Goal: Information Seeking & Learning: Learn about a topic

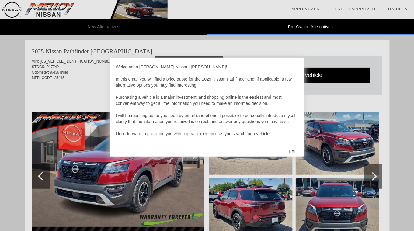
click at [294, 150] on div "EXIT" at bounding box center [294, 151] width 22 height 18
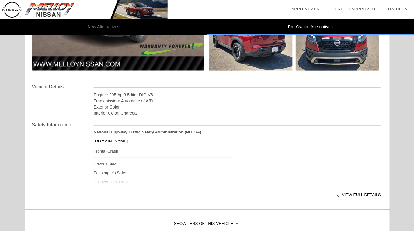
scroll to position [171, 0]
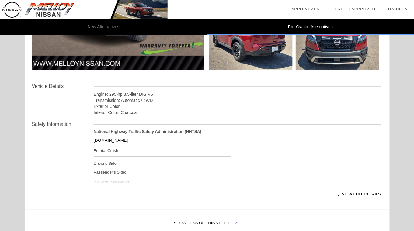
click at [354, 193] on div "View full details" at bounding box center [238, 194] width 288 height 15
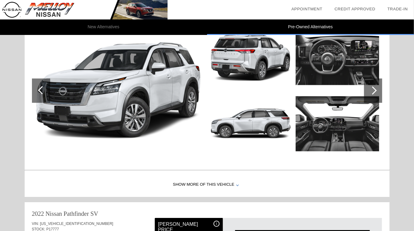
scroll to position [475, 0]
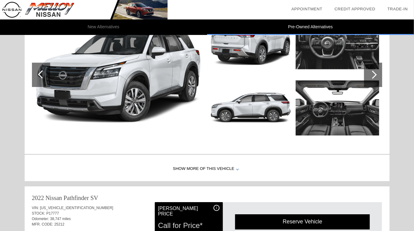
click at [224, 167] on div "Show More of this Vehicle" at bounding box center [207, 169] width 365 height 24
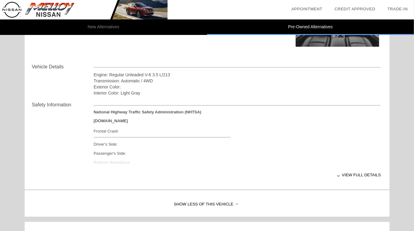
scroll to position [569, 0]
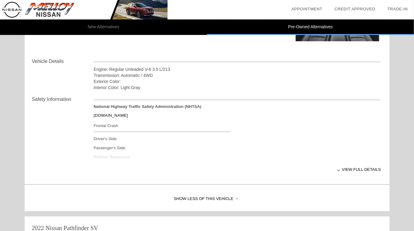
click at [340, 167] on div "View full details" at bounding box center [238, 169] width 288 height 15
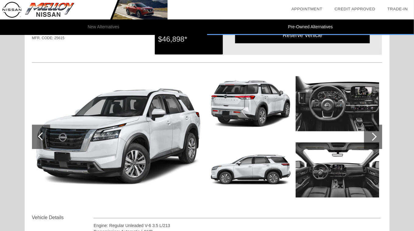
scroll to position [420, 0]
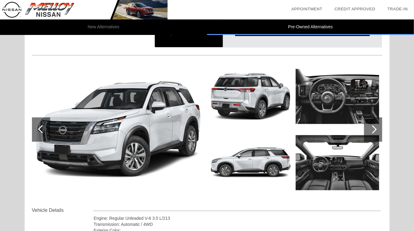
click at [375, 133] on div at bounding box center [373, 130] width 18 height 24
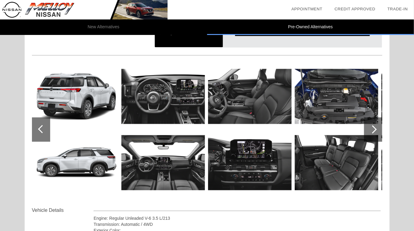
click at [148, 106] on img at bounding box center [163, 96] width 84 height 63
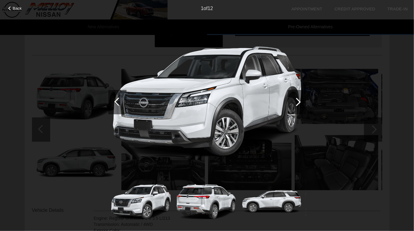
click at [298, 104] on div at bounding box center [297, 102] width 8 height 8
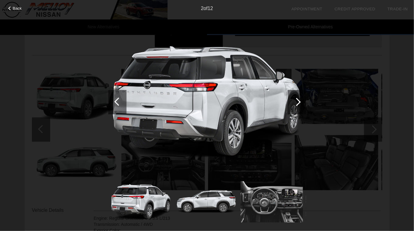
click at [298, 104] on div at bounding box center [297, 102] width 8 height 8
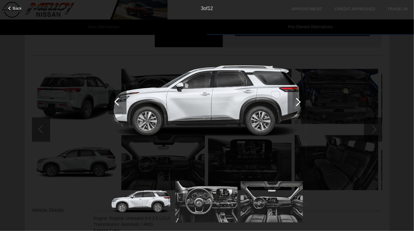
click at [298, 104] on div at bounding box center [297, 102] width 8 height 8
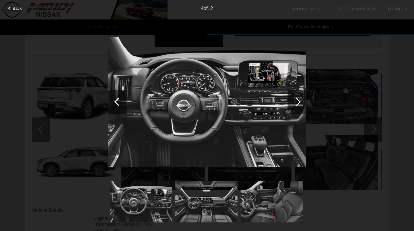
click at [300, 103] on div at bounding box center [297, 102] width 8 height 8
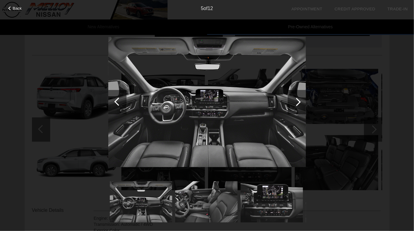
click at [300, 103] on div at bounding box center [297, 102] width 8 height 8
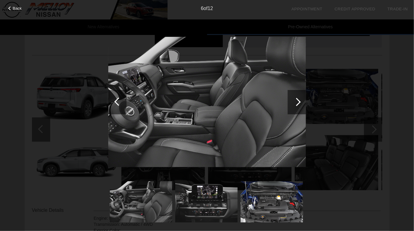
click at [300, 103] on div at bounding box center [297, 102] width 8 height 8
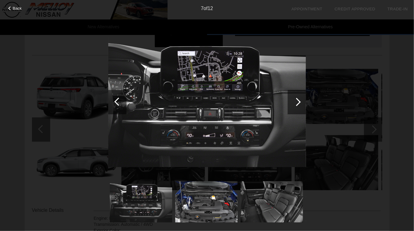
click at [300, 103] on div at bounding box center [297, 102] width 8 height 8
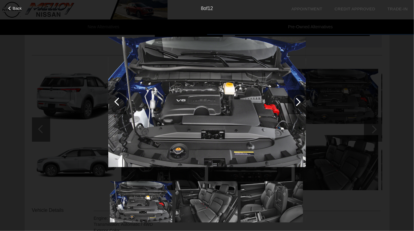
click at [300, 103] on div at bounding box center [297, 102] width 8 height 8
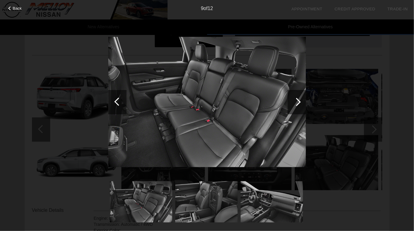
click at [299, 103] on div at bounding box center [297, 102] width 8 height 8
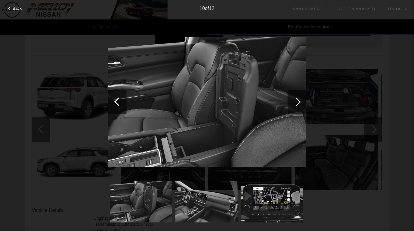
click at [299, 103] on div at bounding box center [297, 102] width 8 height 8
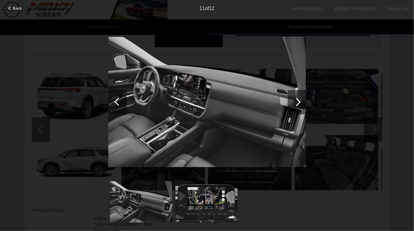
click at [299, 103] on div at bounding box center [297, 102] width 8 height 8
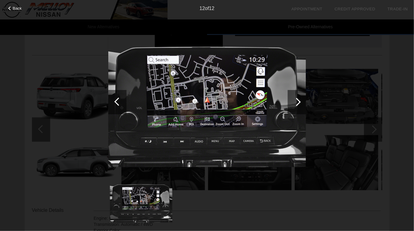
click at [299, 103] on div at bounding box center [297, 102] width 8 height 8
click at [18, 9] on span "Back" at bounding box center [17, 8] width 9 height 5
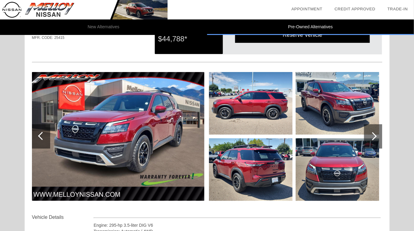
scroll to position [40, 0]
click at [374, 136] on div at bounding box center [373, 136] width 8 height 8
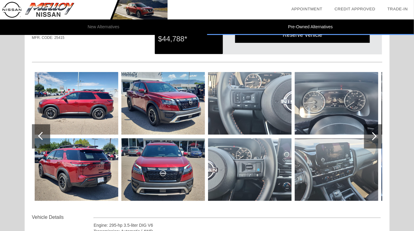
click at [60, 101] on img at bounding box center [77, 103] width 84 height 63
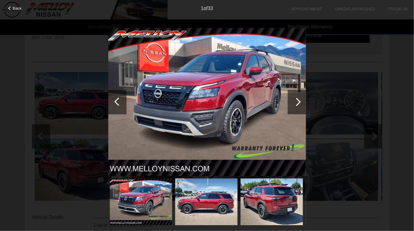
click at [301, 102] on div at bounding box center [297, 102] width 8 height 8
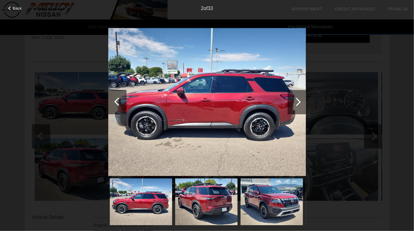
click at [299, 102] on div at bounding box center [297, 102] width 8 height 8
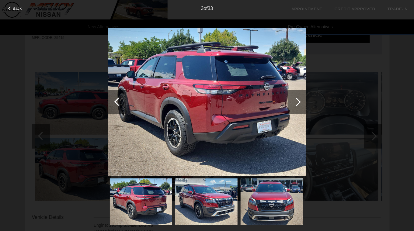
click at [299, 102] on div at bounding box center [297, 102] width 8 height 8
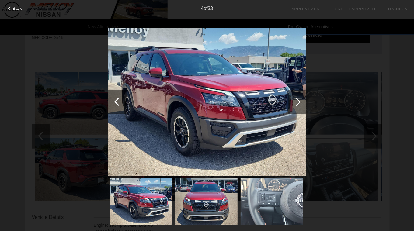
click at [299, 102] on div at bounding box center [297, 102] width 8 height 8
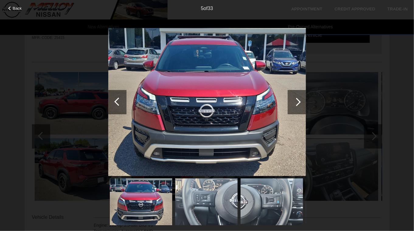
click at [299, 102] on div at bounding box center [297, 102] width 8 height 8
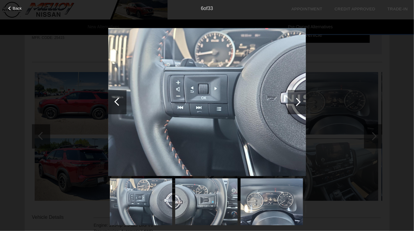
click at [299, 102] on div at bounding box center [297, 102] width 8 height 8
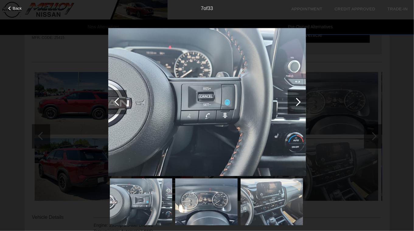
click at [299, 102] on div at bounding box center [297, 102] width 8 height 8
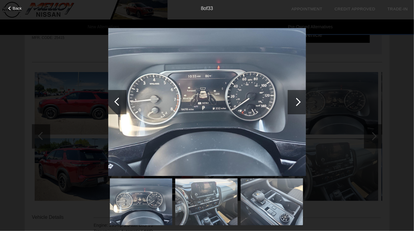
click at [299, 102] on div at bounding box center [297, 102] width 8 height 8
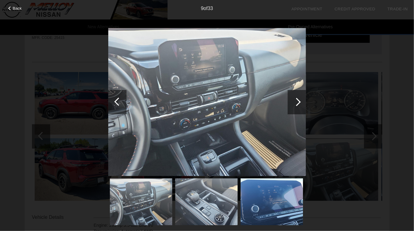
click at [299, 102] on div at bounding box center [297, 102] width 8 height 8
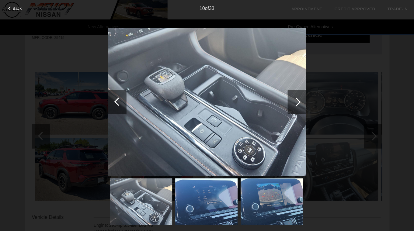
click at [299, 102] on div at bounding box center [297, 102] width 8 height 8
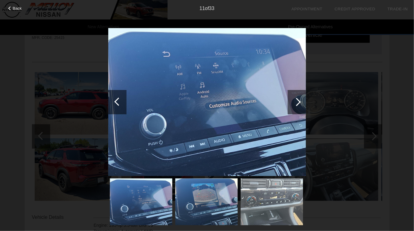
click at [299, 102] on div at bounding box center [297, 102] width 8 height 8
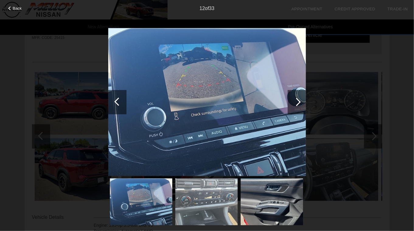
click at [299, 102] on div at bounding box center [297, 102] width 8 height 8
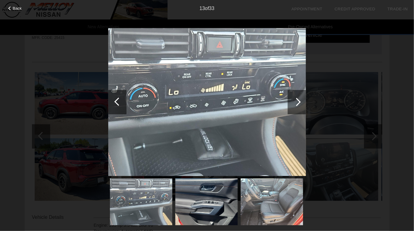
click at [299, 102] on div at bounding box center [297, 102] width 8 height 8
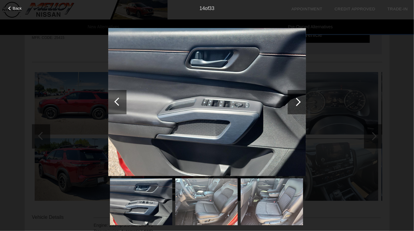
click at [299, 102] on div at bounding box center [297, 102] width 8 height 8
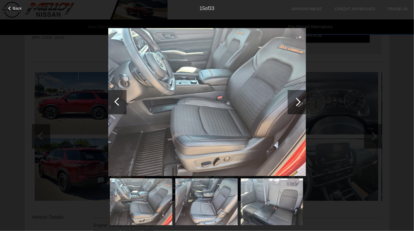
click at [299, 102] on div at bounding box center [297, 102] width 8 height 8
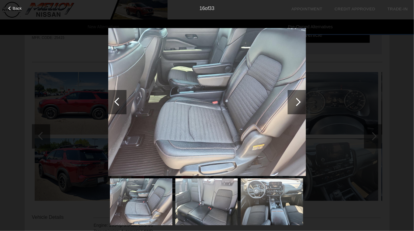
click at [299, 102] on div at bounding box center [297, 102] width 8 height 8
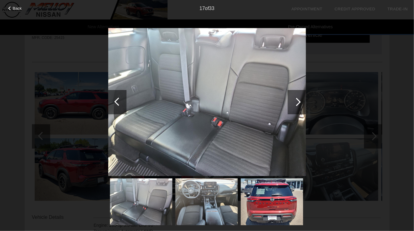
click at [299, 102] on div at bounding box center [297, 102] width 8 height 8
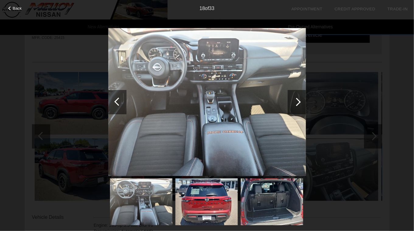
click at [299, 102] on div at bounding box center [297, 102] width 8 height 8
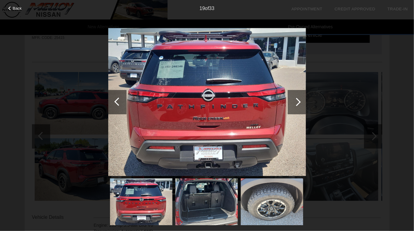
click at [299, 102] on div at bounding box center [297, 102] width 8 height 8
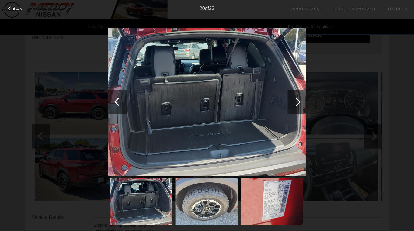
click at [299, 102] on div at bounding box center [297, 102] width 8 height 8
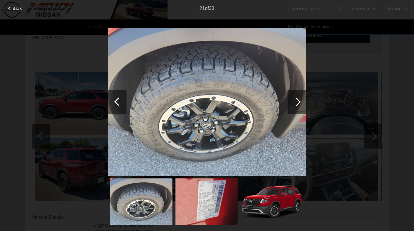
click at [299, 102] on div at bounding box center [297, 102] width 8 height 8
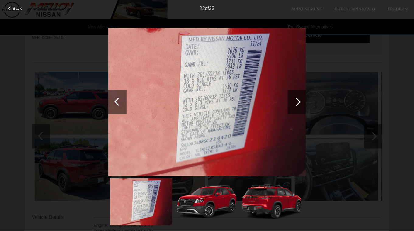
click at [299, 102] on div at bounding box center [297, 102] width 8 height 8
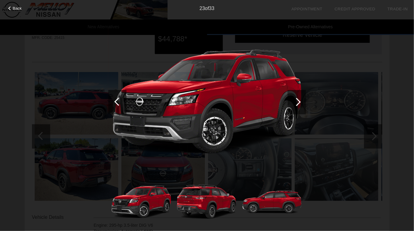
click at [299, 102] on div at bounding box center [297, 102] width 8 height 8
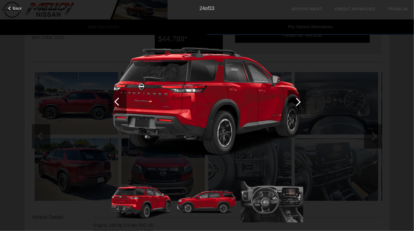
click at [299, 102] on div at bounding box center [297, 102] width 8 height 8
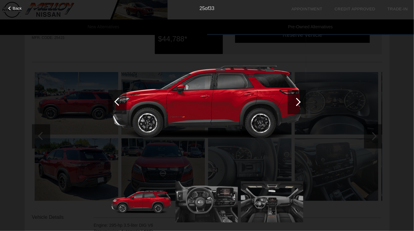
click at [299, 102] on div at bounding box center [297, 102] width 8 height 8
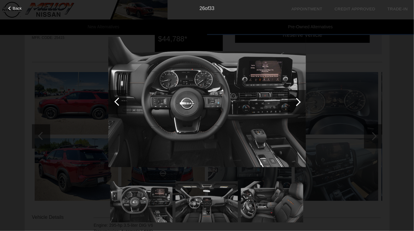
click at [299, 102] on div at bounding box center [297, 102] width 8 height 8
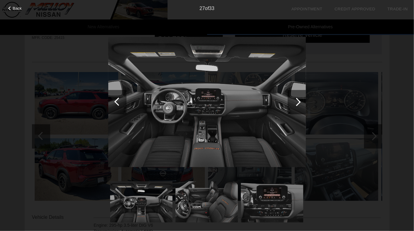
click at [299, 102] on div at bounding box center [297, 102] width 8 height 8
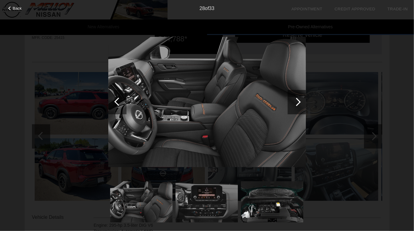
click at [299, 102] on div at bounding box center [297, 102] width 8 height 8
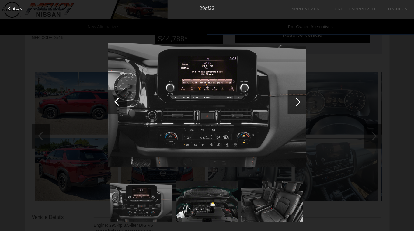
click at [299, 102] on div at bounding box center [297, 102] width 8 height 8
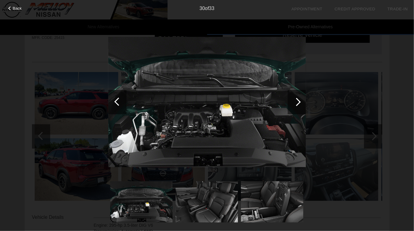
click at [299, 102] on div at bounding box center [297, 102] width 8 height 8
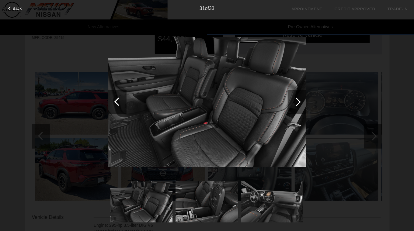
click at [298, 103] on div at bounding box center [297, 102] width 8 height 8
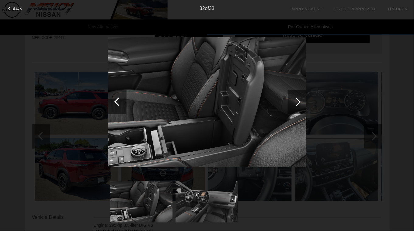
click at [298, 104] on div at bounding box center [297, 102] width 8 height 8
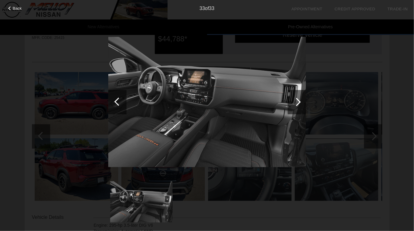
click at [19, 7] on span "Back" at bounding box center [17, 8] width 9 height 5
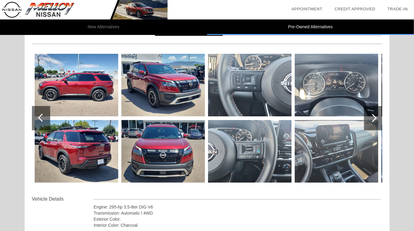
scroll to position [0, 0]
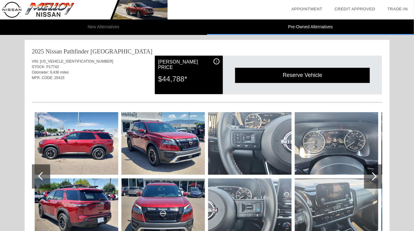
click at [314, 29] on li "Pre-Owned Alternatives" at bounding box center [310, 27] width 207 height 16
click at [310, 27] on li "Pre-Owned Alternatives" at bounding box center [310, 27] width 207 height 16
click at [100, 26] on li "New Alternatives" at bounding box center [103, 27] width 207 height 16
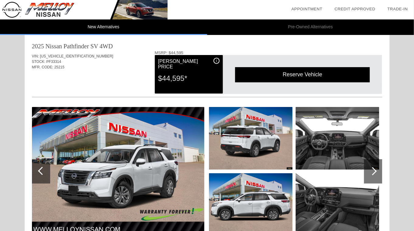
scroll to position [3, 0]
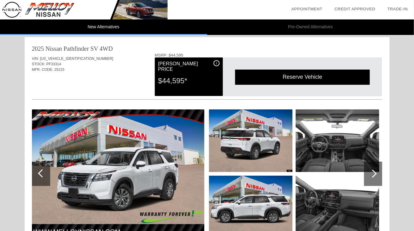
click at [373, 179] on div at bounding box center [373, 174] width 18 height 24
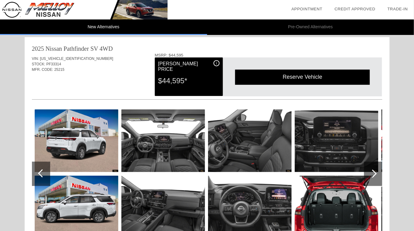
click at [94, 157] on img at bounding box center [77, 141] width 84 height 63
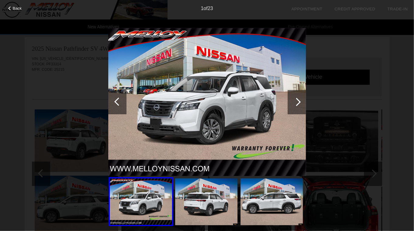
click at [301, 101] on div at bounding box center [297, 102] width 18 height 24
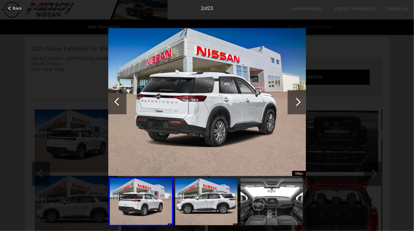
click at [301, 101] on div at bounding box center [297, 102] width 18 height 24
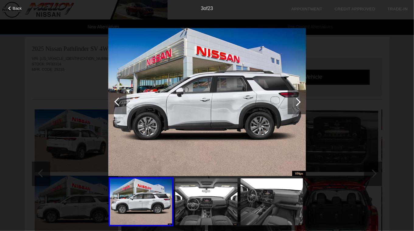
click at [301, 101] on div at bounding box center [297, 102] width 18 height 24
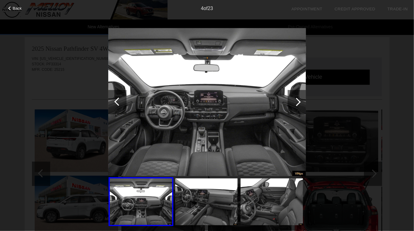
click at [301, 101] on div at bounding box center [297, 102] width 18 height 24
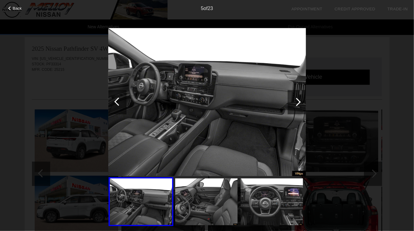
click at [301, 101] on div at bounding box center [297, 102] width 18 height 24
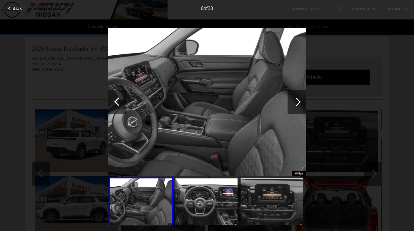
click at [301, 101] on div at bounding box center [297, 102] width 18 height 24
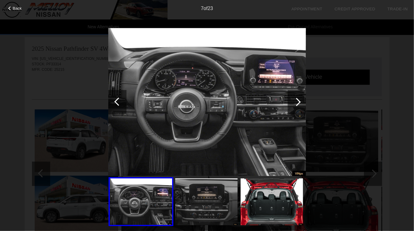
click at [301, 101] on div at bounding box center [297, 102] width 18 height 24
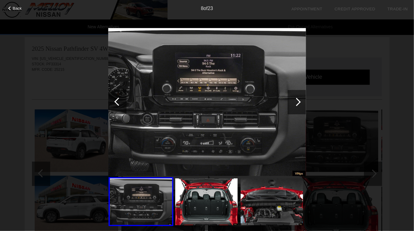
click at [301, 101] on div at bounding box center [297, 102] width 18 height 24
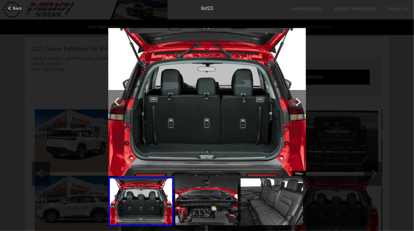
click at [301, 101] on div at bounding box center [297, 102] width 18 height 24
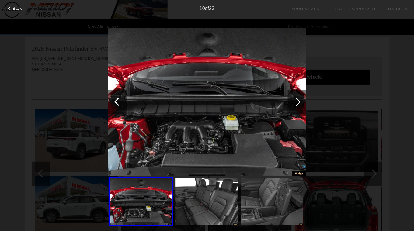
click at [301, 101] on div at bounding box center [297, 102] width 18 height 24
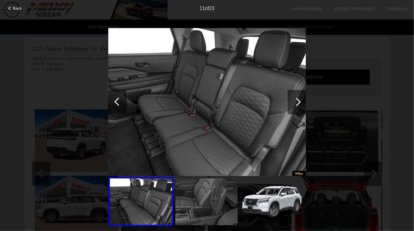
click at [10, 8] on div at bounding box center [10, 8] width 4 height 4
